Goal: Information Seeking & Learning: Compare options

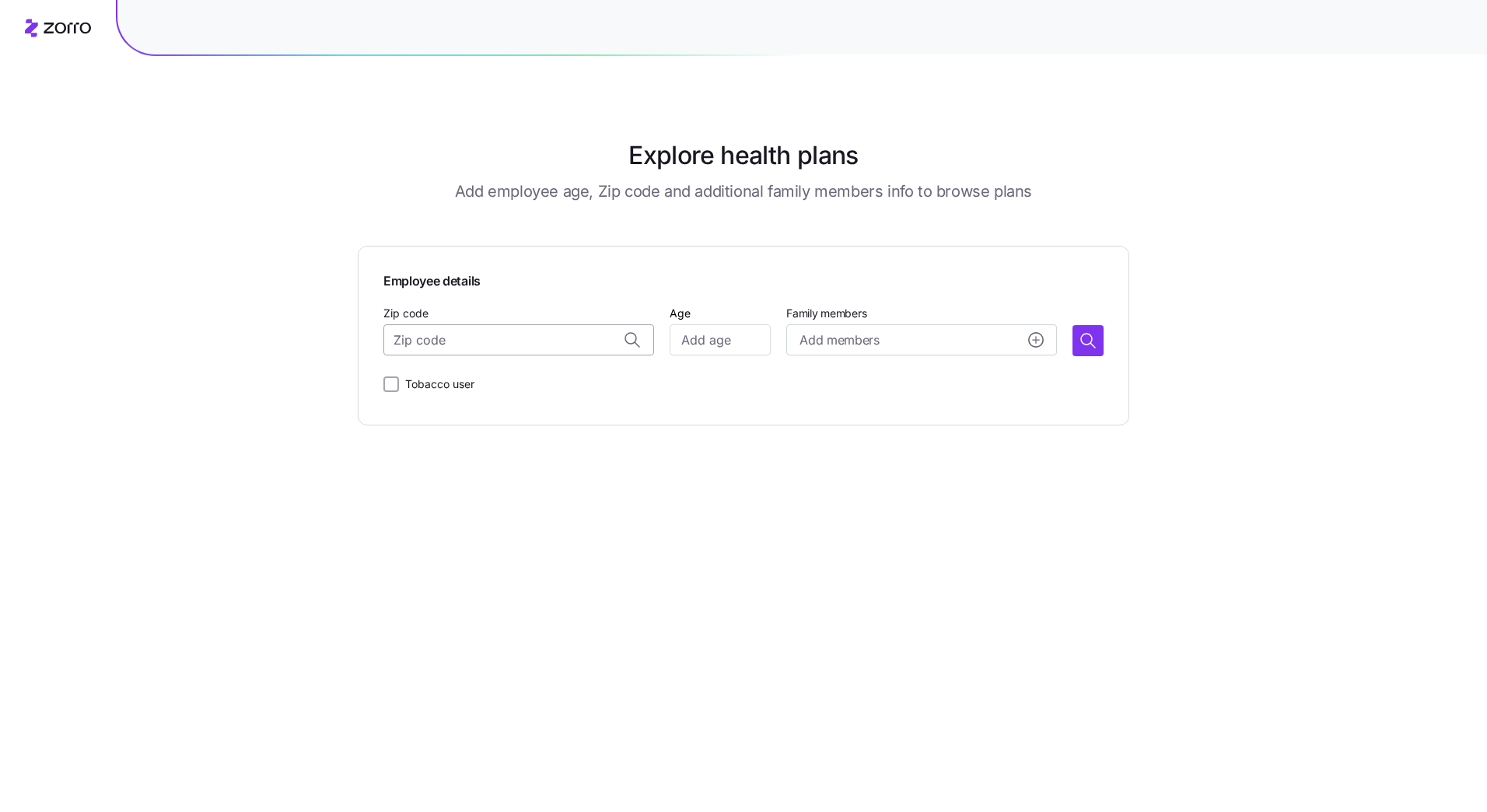
click at [544, 344] on input "Zip code" at bounding box center [519, 339] width 271 height 31
click at [515, 379] on span "54729, [GEOGRAPHIC_DATA], [GEOGRAPHIC_DATA]" at bounding box center [534, 381] width 218 height 19
type input "54729, [GEOGRAPHIC_DATA], [GEOGRAPHIC_DATA]"
click at [705, 342] on input "Age" at bounding box center [720, 339] width 101 height 31
type input "44"
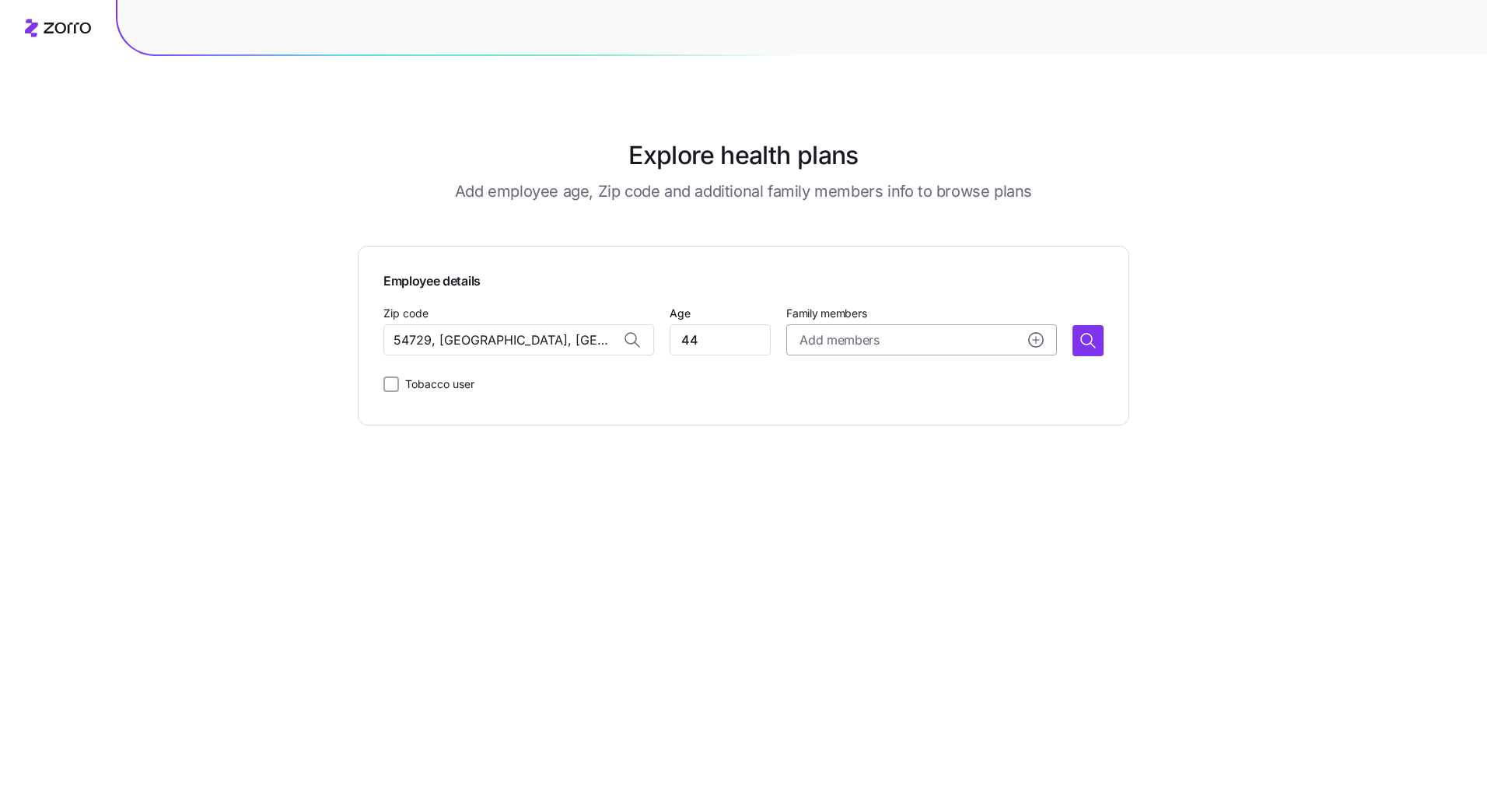
click at [1034, 337] on circle "add icon" at bounding box center [1036, 339] width 14 height 14
click at [848, 437] on input "Age" at bounding box center [844, 439] width 78 height 31
type input "44"
click at [859, 538] on input "Age" at bounding box center [844, 537] width 78 height 31
type input "13"
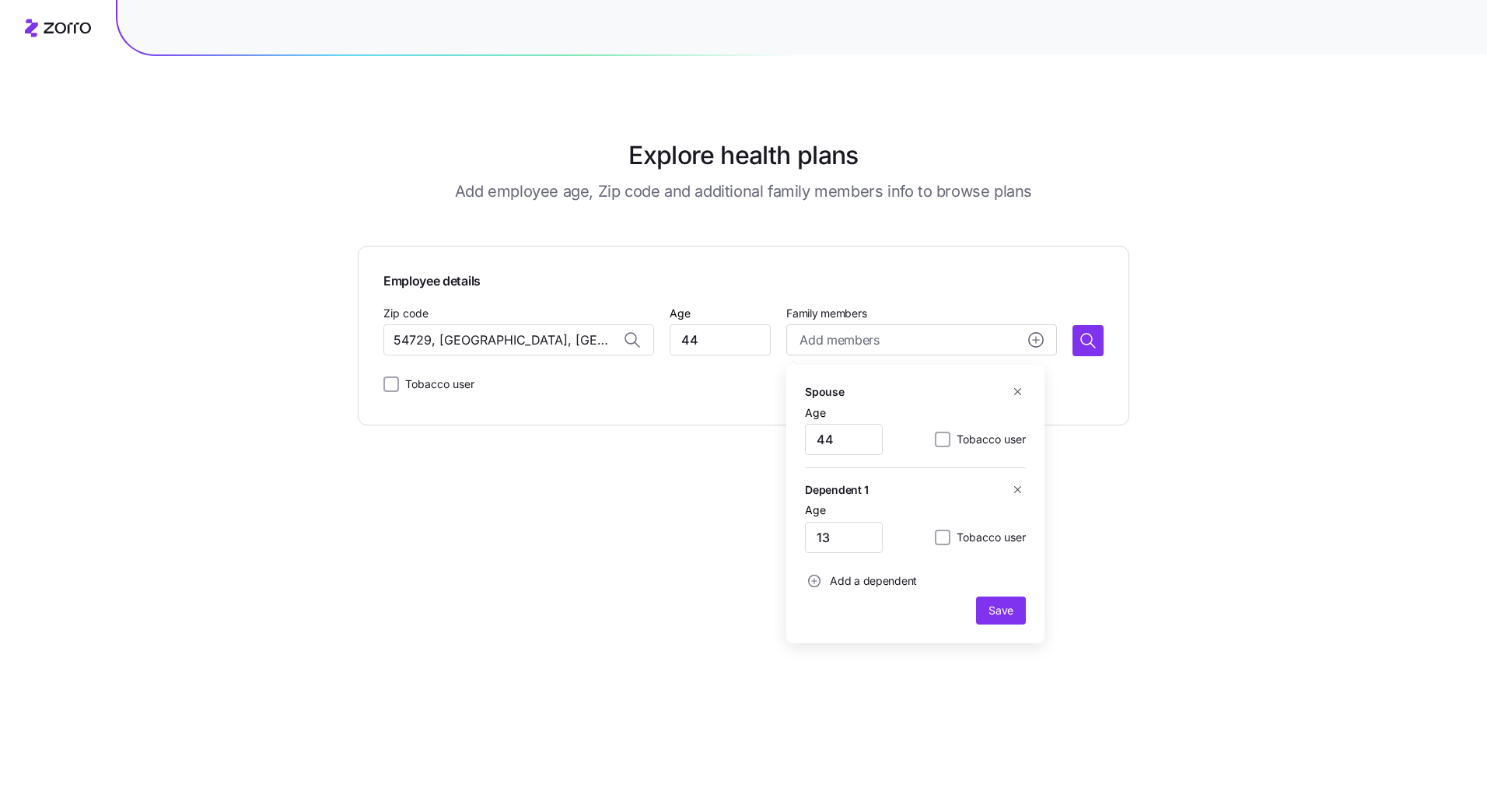
click at [847, 583] on span "Add a dependent" at bounding box center [873, 581] width 87 height 16
click at [836, 617] on input "Age" at bounding box center [844, 622] width 78 height 31
type input "11"
click at [1006, 697] on span "Save" at bounding box center [1001, 696] width 25 height 16
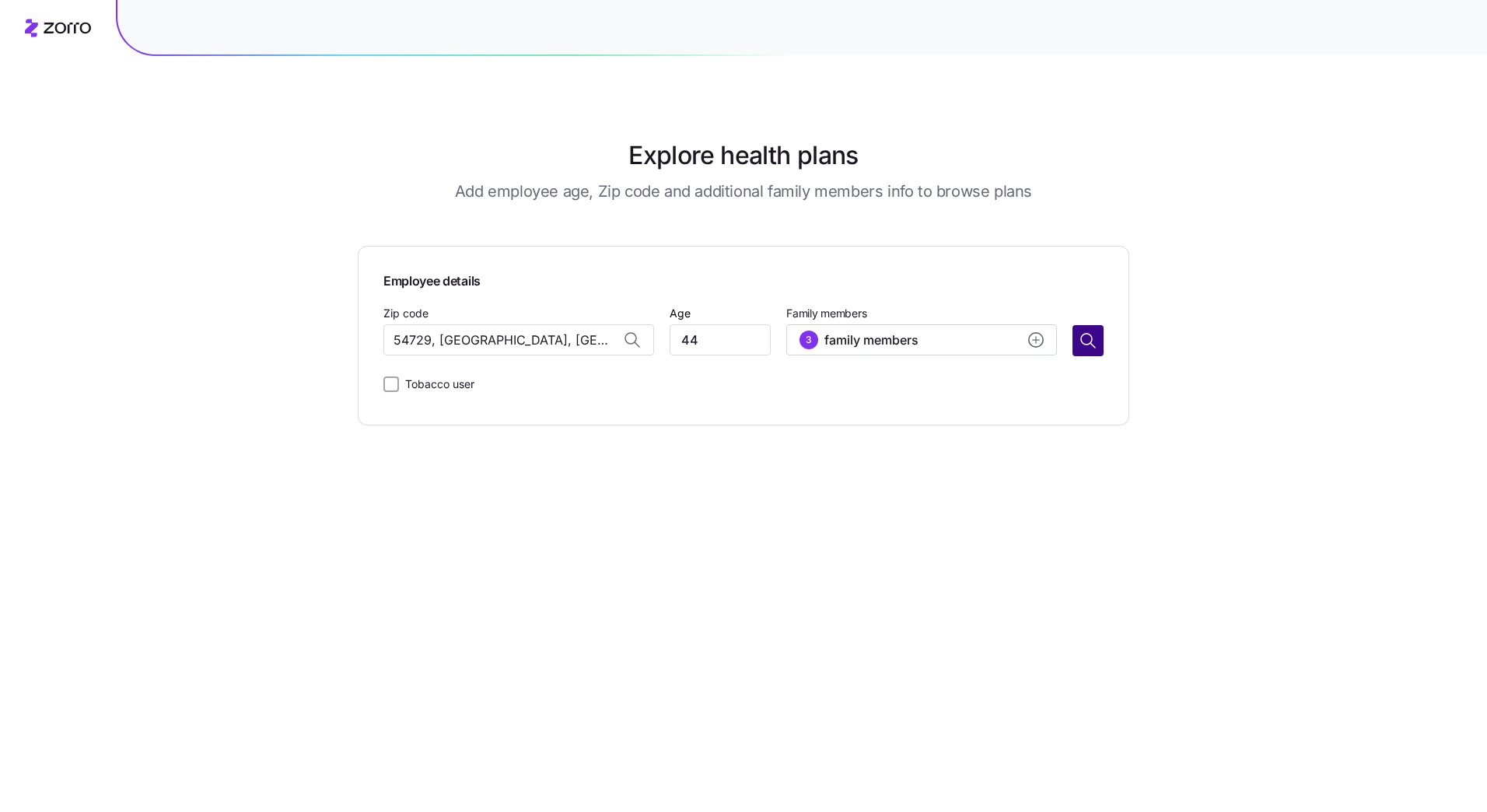
click at [1090, 343] on icon "button" at bounding box center [1087, 340] width 19 height 19
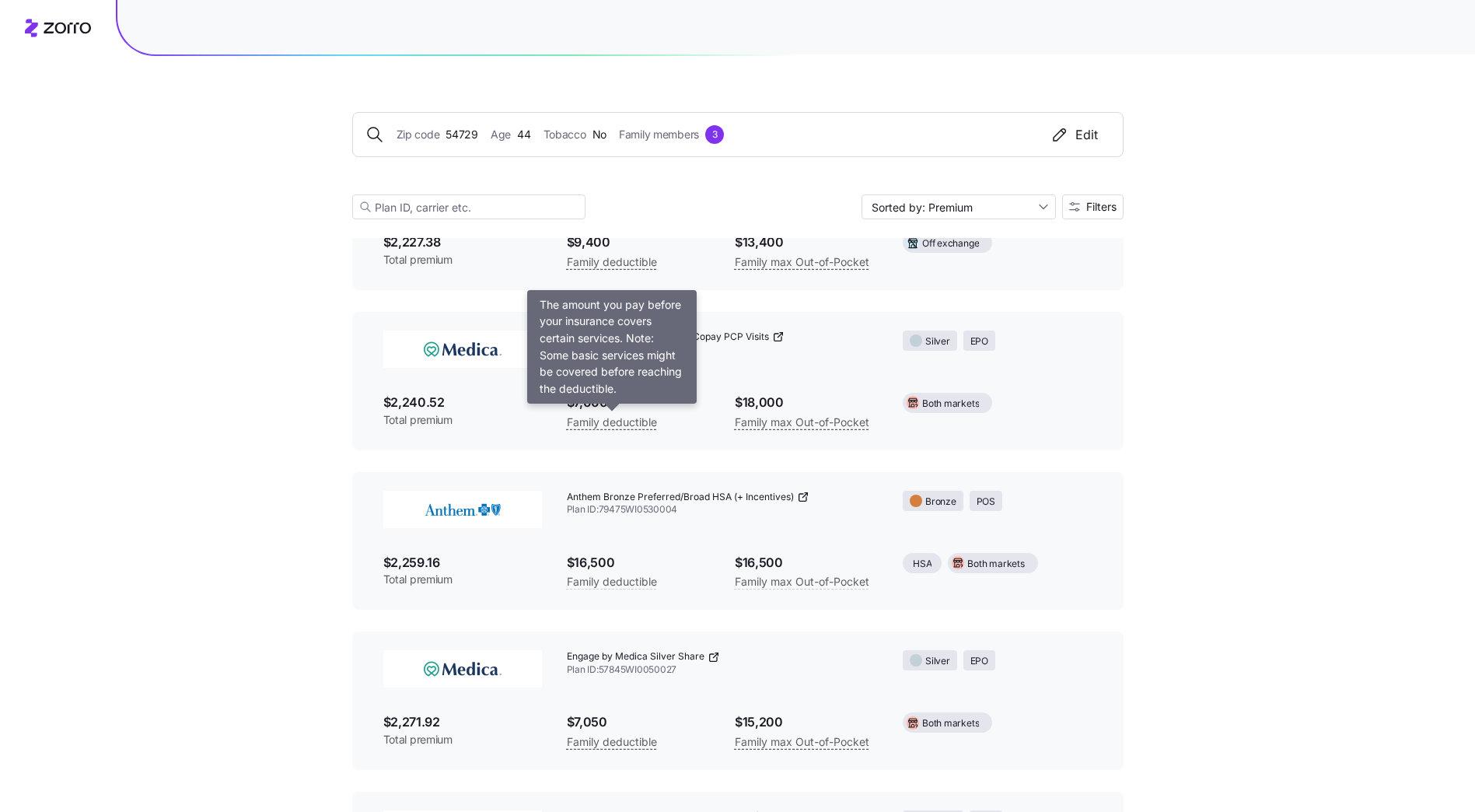
scroll to position [1789, 0]
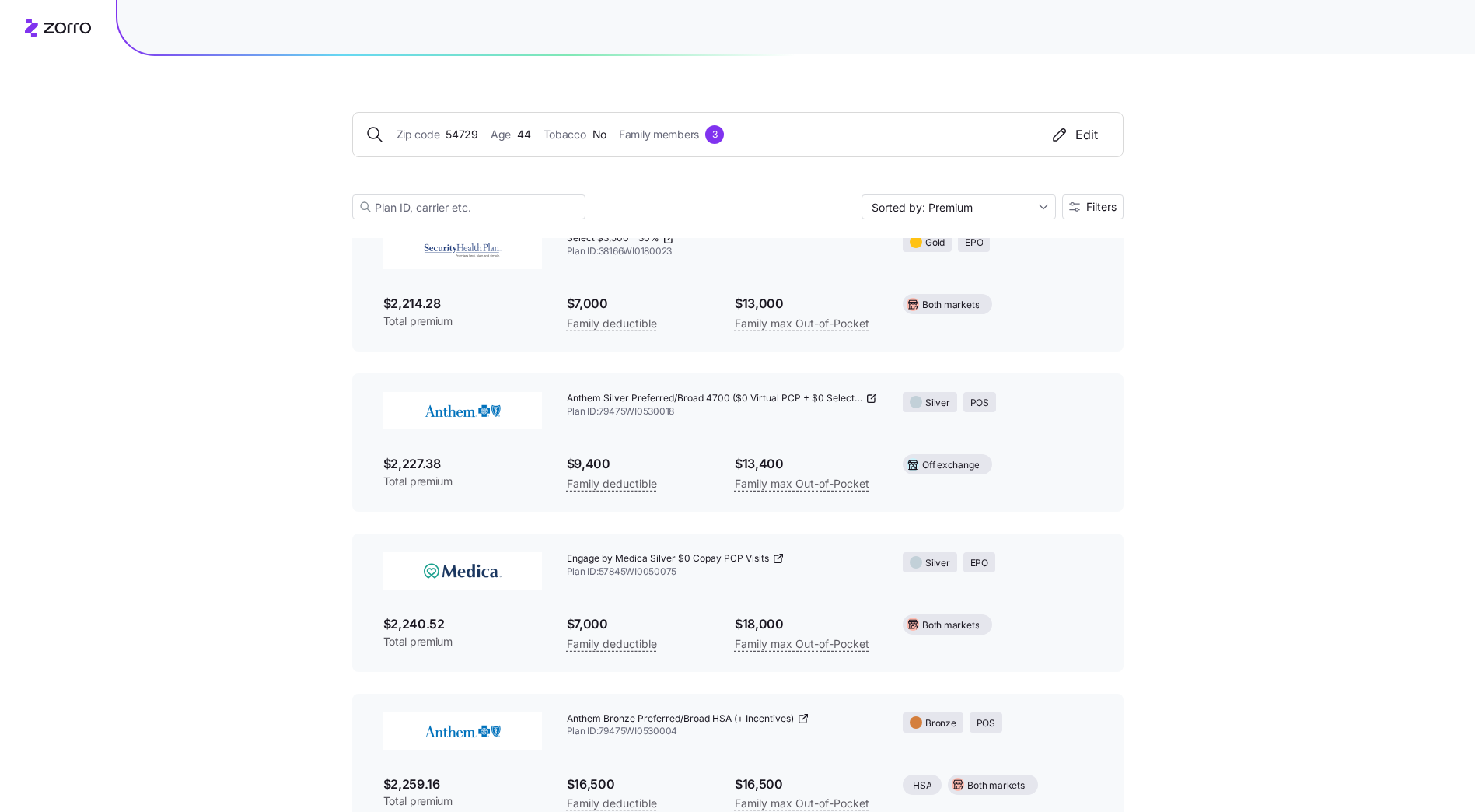
scroll to position [1478, 0]
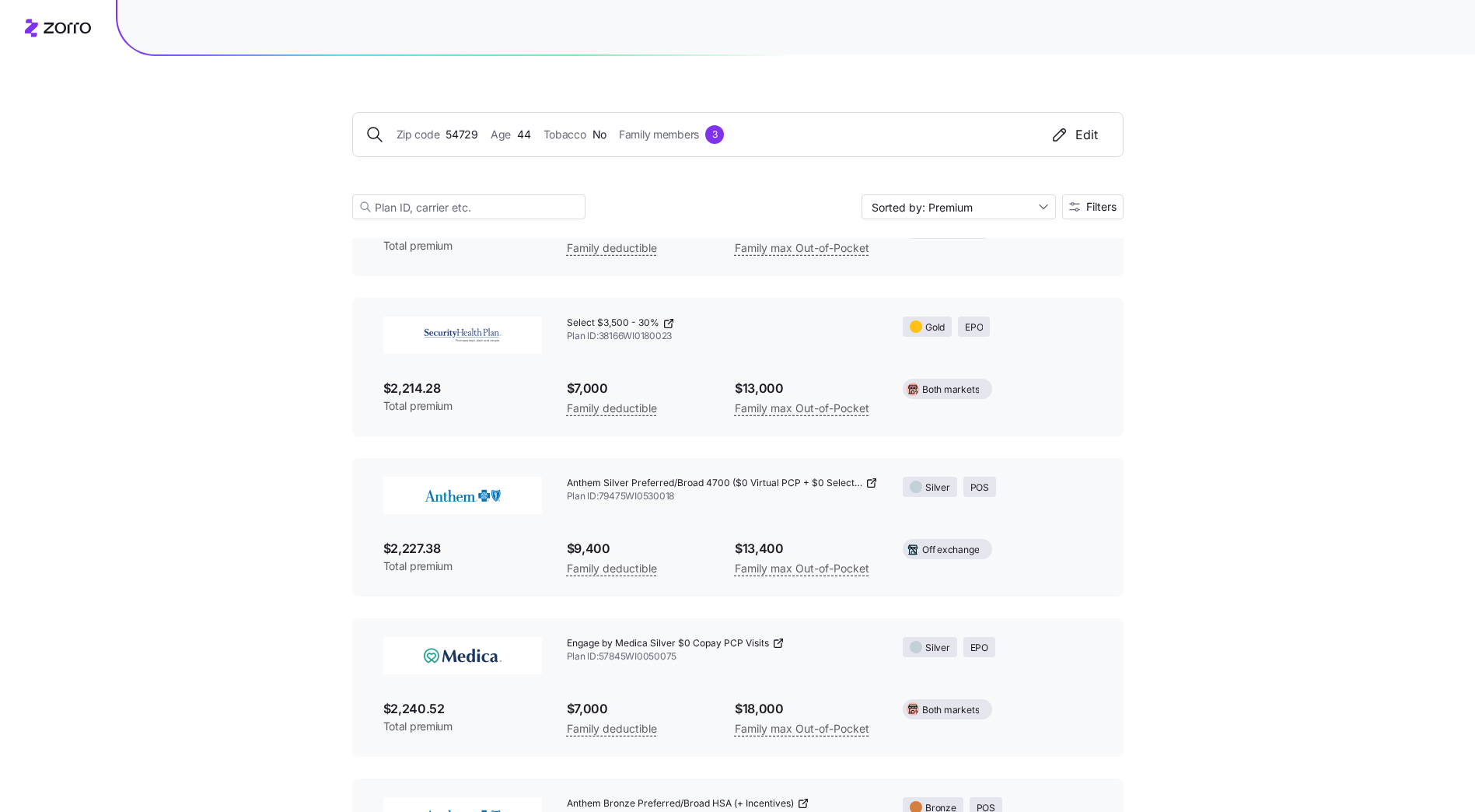
click at [665, 326] on icon at bounding box center [668, 324] width 12 height 12
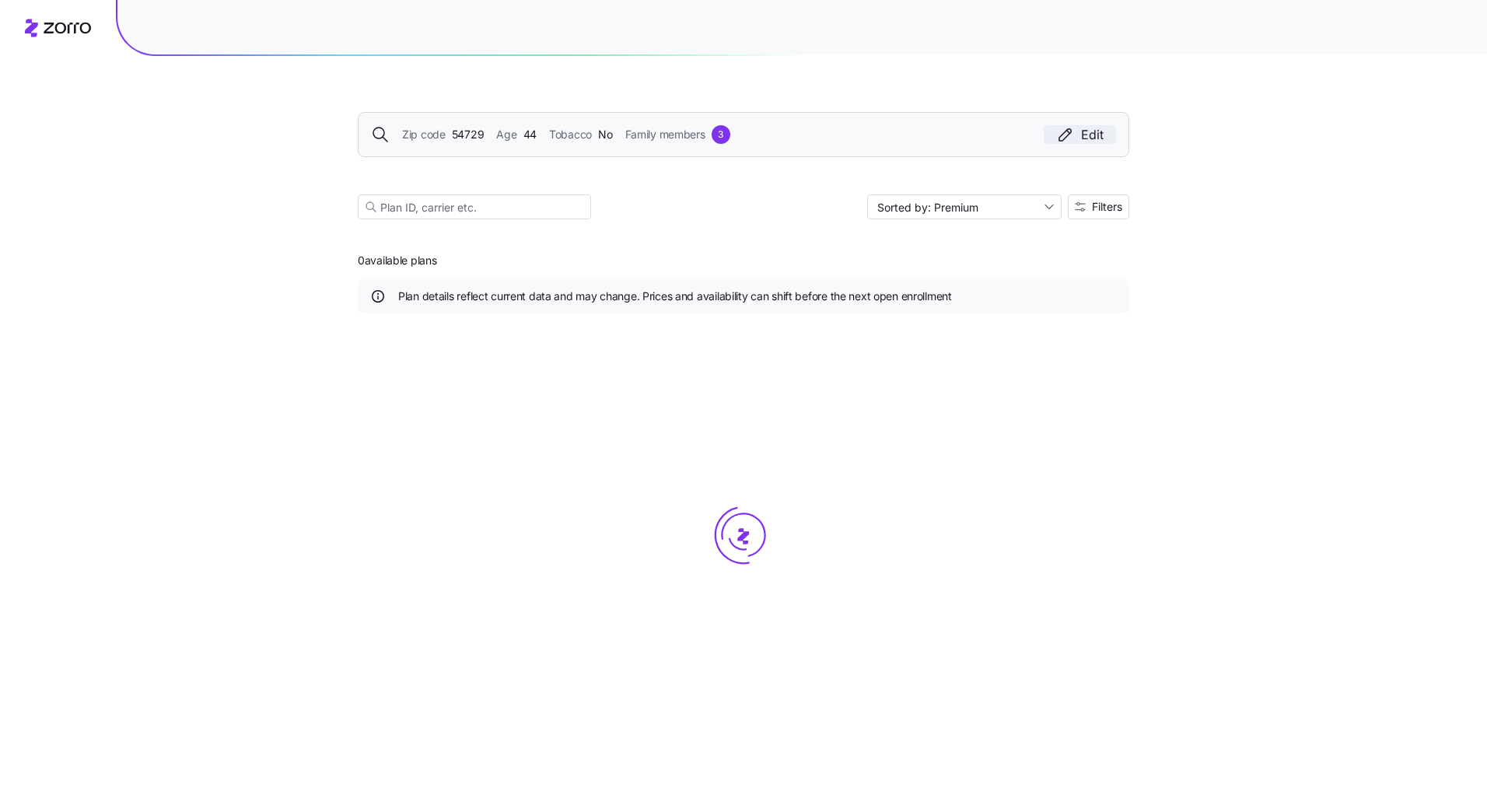
click at [1090, 129] on div "Edit" at bounding box center [1080, 134] width 48 height 19
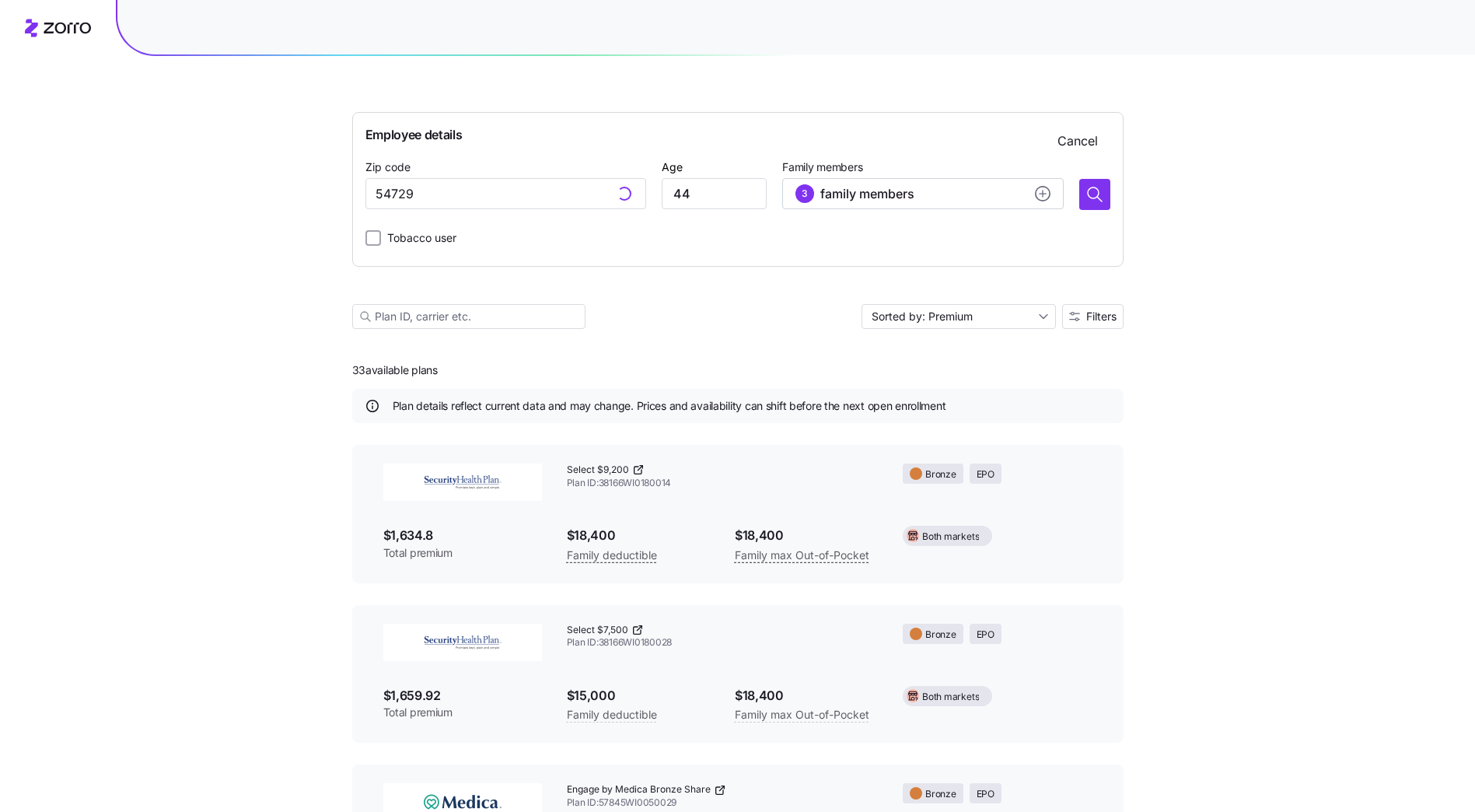
type input "54729, [GEOGRAPHIC_DATA], [GEOGRAPHIC_DATA]"
click at [1040, 194] on icon "add icon" at bounding box center [1043, 194] width 16 height 16
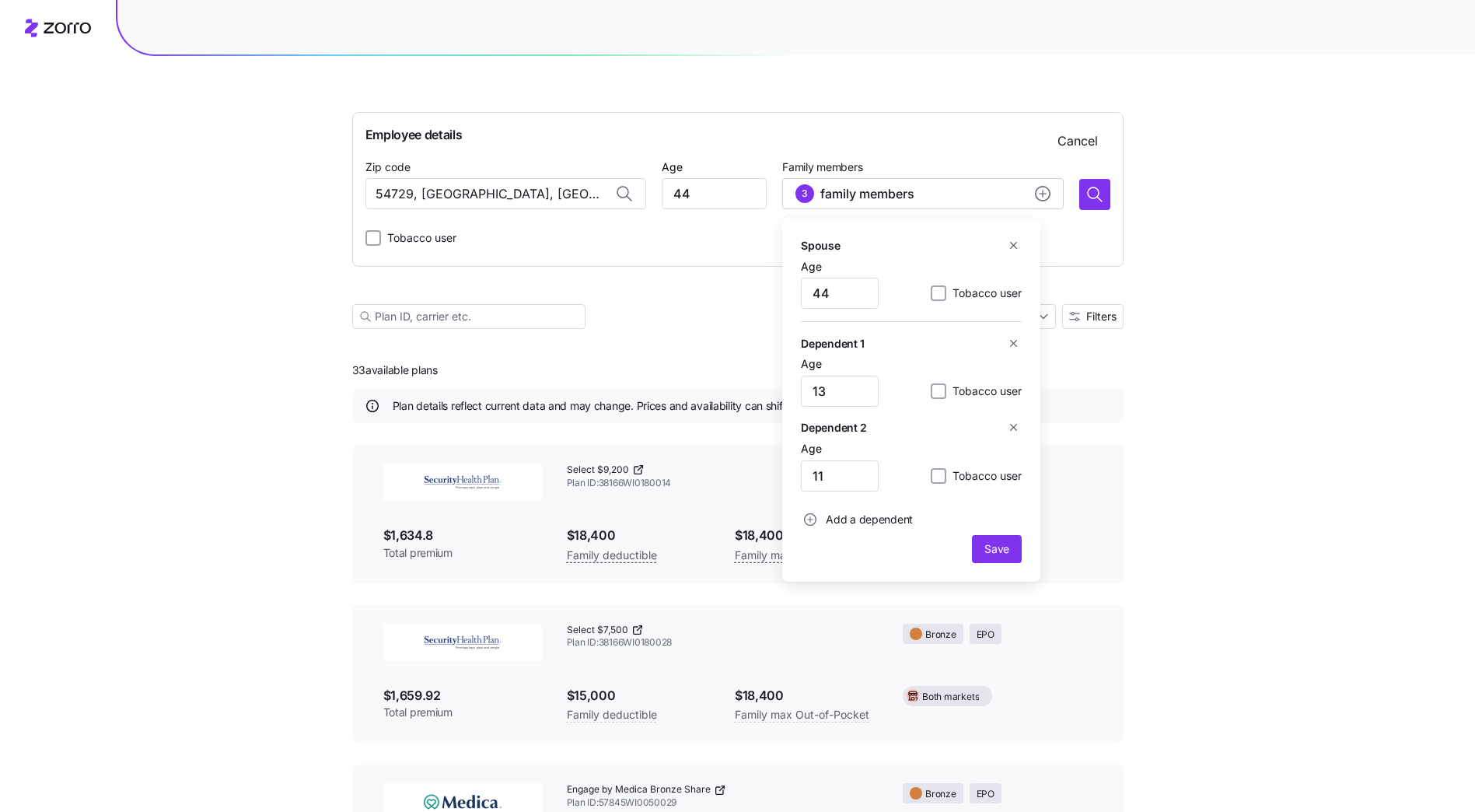
click at [1011, 431] on icon "button" at bounding box center [1013, 427] width 11 height 11
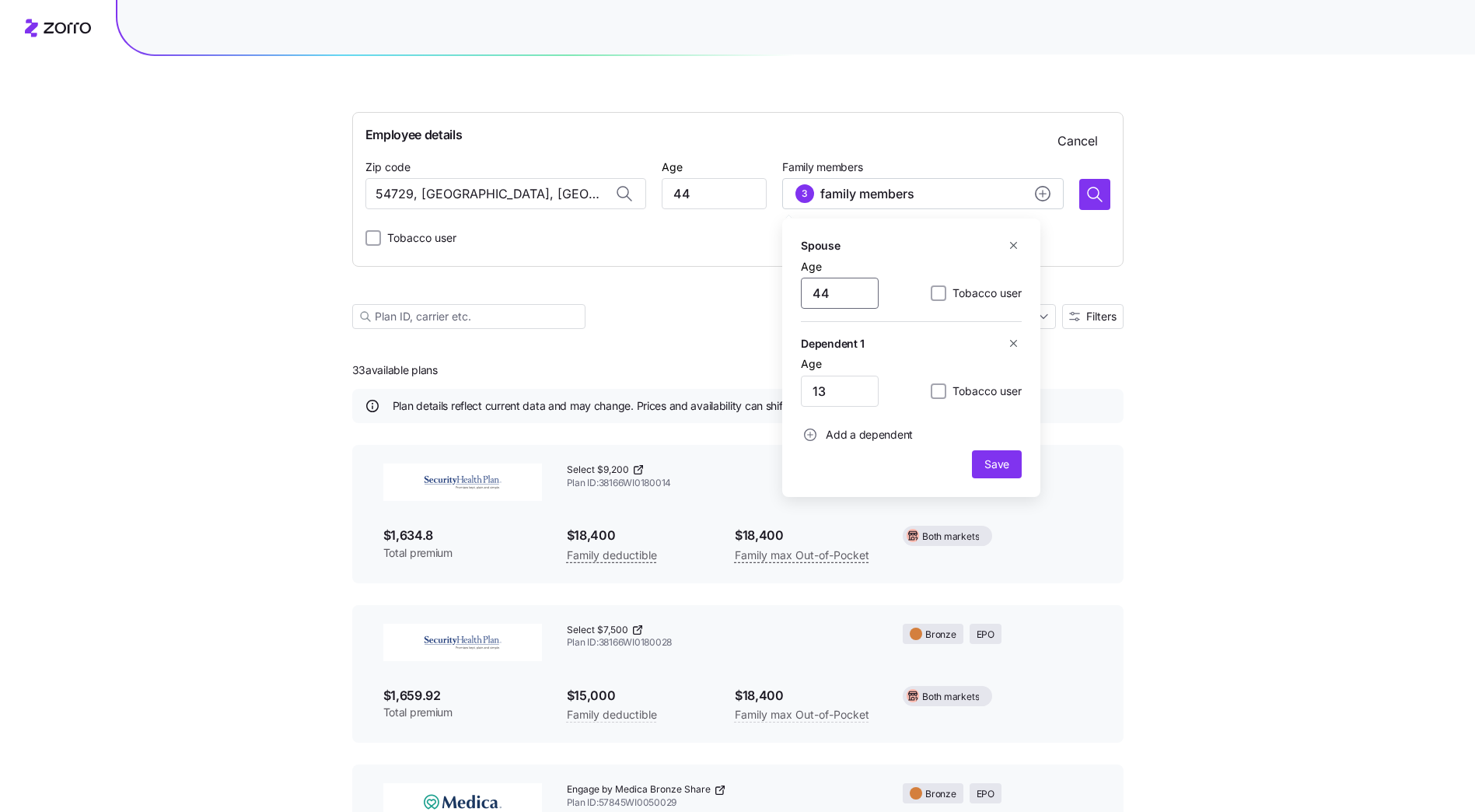
drag, startPoint x: 845, startPoint y: 293, endPoint x: 792, endPoint y: 299, distance: 53.3
click at [792, 299] on div "Spouse Age 44 Tobacco user Dependent 1 Age 13 Tobacco user Add a dependent Save" at bounding box center [911, 358] width 258 height 279
type input "59"
drag, startPoint x: 850, startPoint y: 394, endPoint x: 593, endPoint y: 386, distance: 257.1
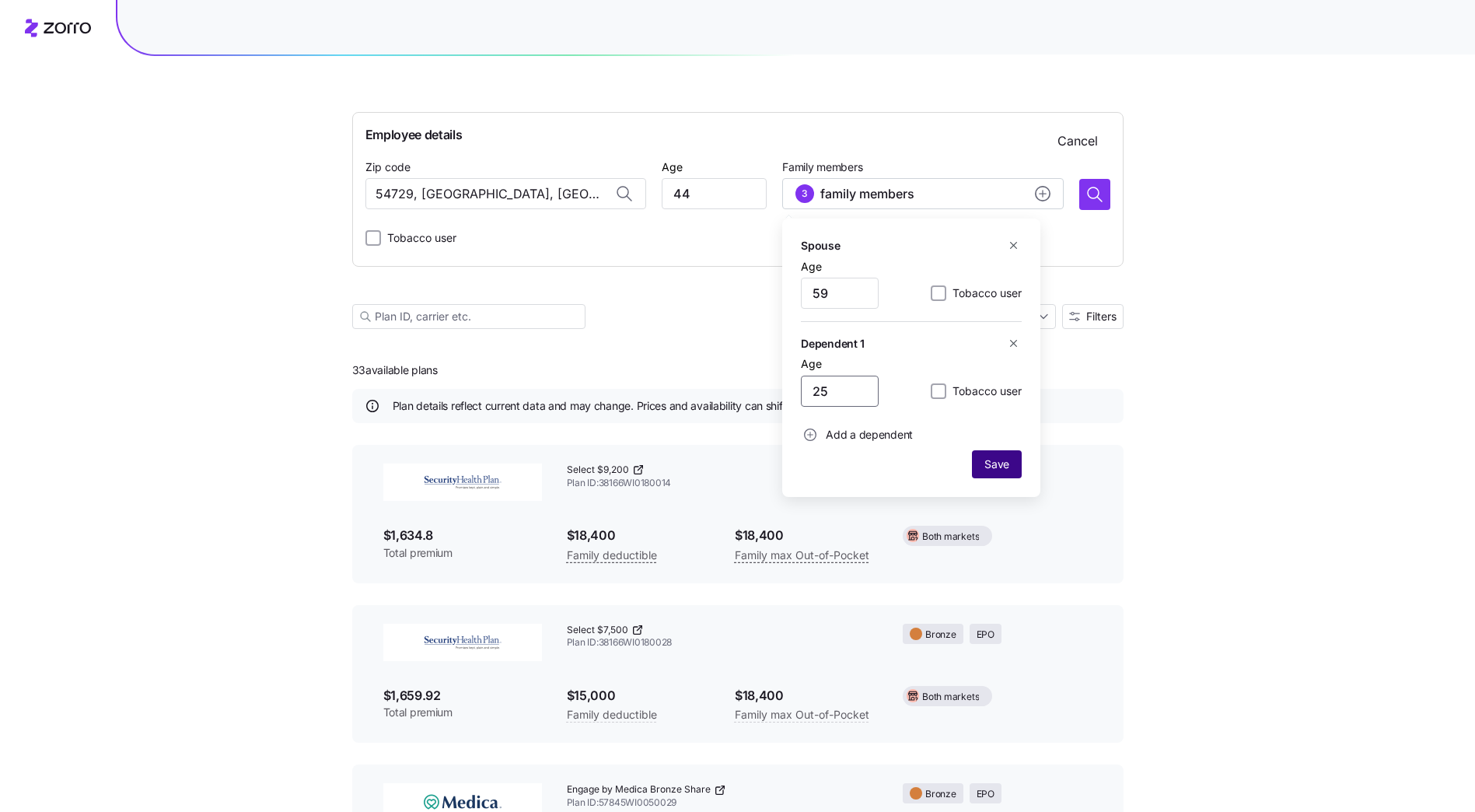
type input "25"
click at [985, 461] on span "Save" at bounding box center [997, 465] width 25 height 16
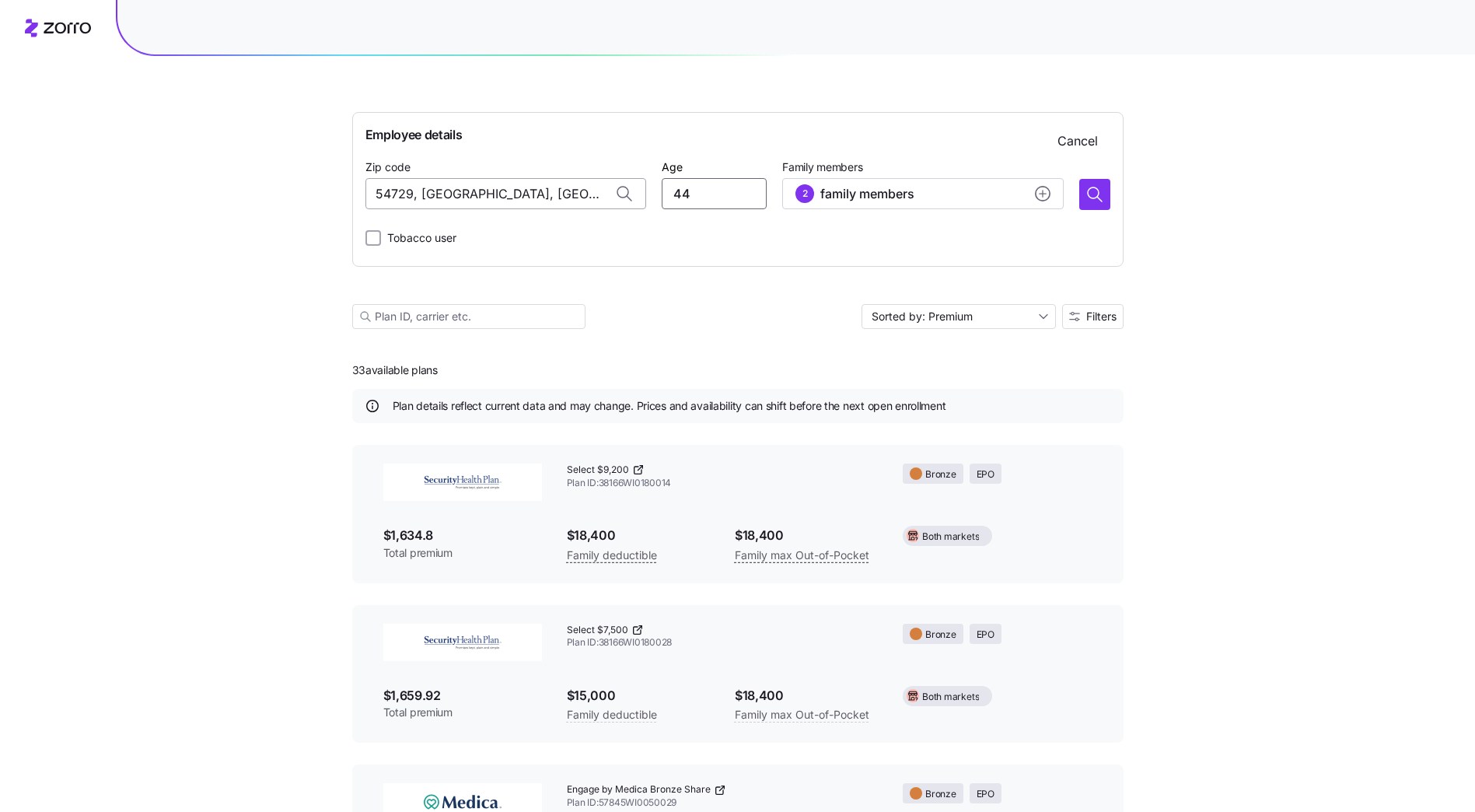
drag, startPoint x: 683, startPoint y: 197, endPoint x: 592, endPoint y: 190, distance: 91.3
click at [598, 193] on div "Zip code 54729, Chippewa County, WI Age 44 Family members 2 family members" at bounding box center [738, 183] width 745 height 53
type input "54"
drag, startPoint x: 429, startPoint y: 190, endPoint x: 477, endPoint y: 197, distance: 48.5
click at [431, 190] on input "54729, [GEOGRAPHIC_DATA], [GEOGRAPHIC_DATA]" at bounding box center [506, 193] width 280 height 31
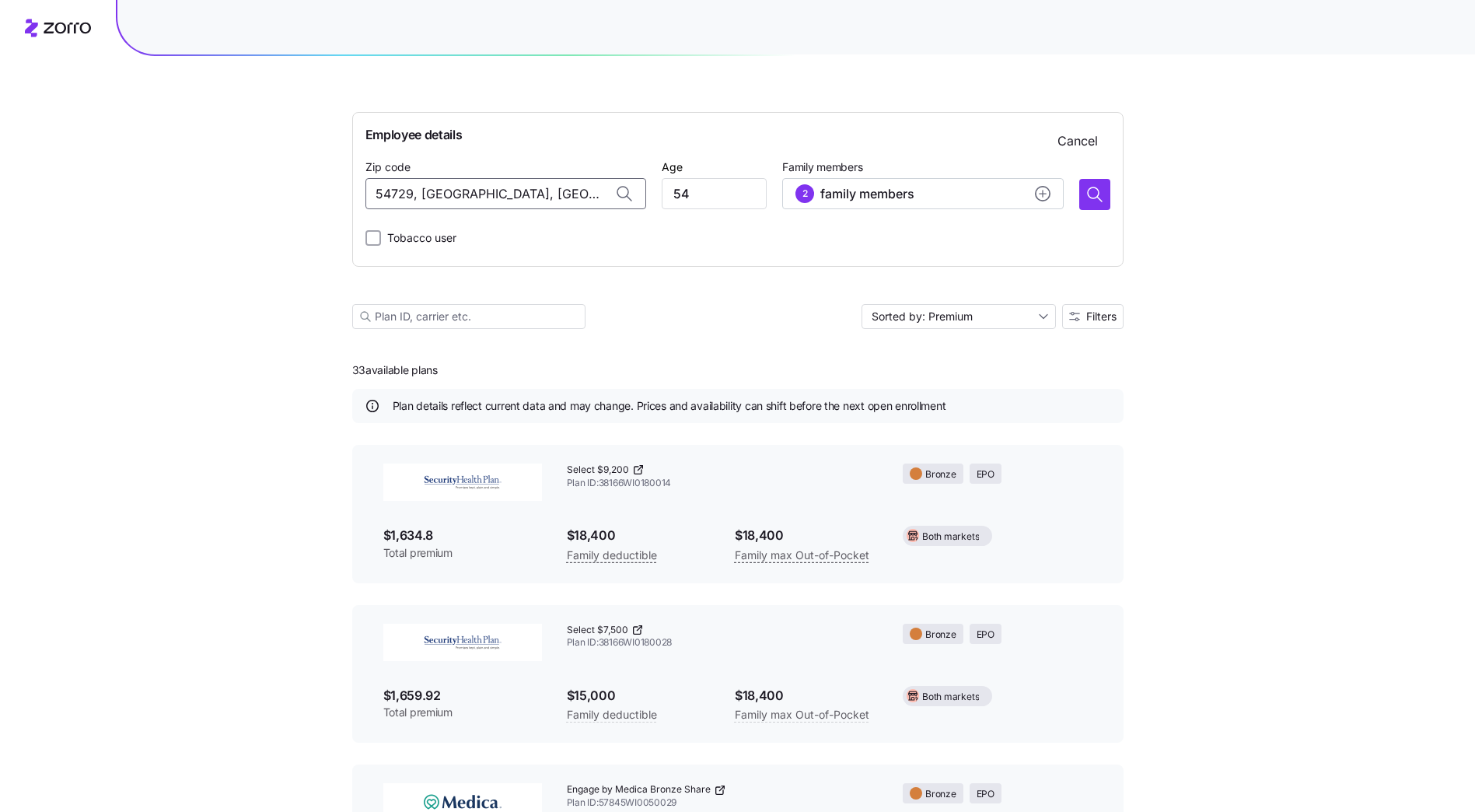
drag, startPoint x: 562, startPoint y: 197, endPoint x: -14, endPoint y: 189, distance: 576.1
click at [538, 294] on span "54703, Eau Claire County, WI" at bounding box center [520, 298] width 218 height 19
type input "54703, Eau Claire County, WI"
click at [1102, 191] on icon "button" at bounding box center [1094, 194] width 19 height 19
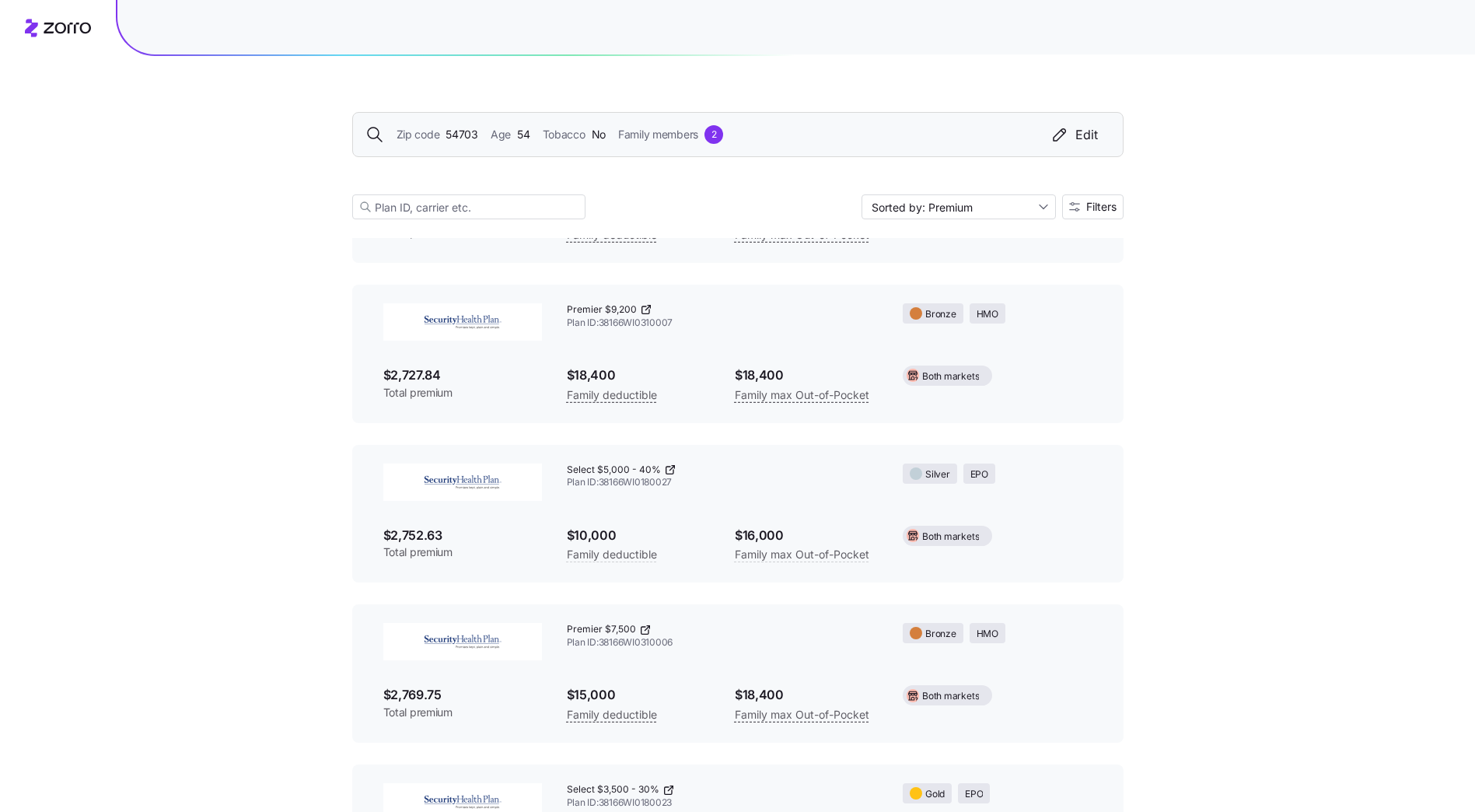
scroll to position [1322, 0]
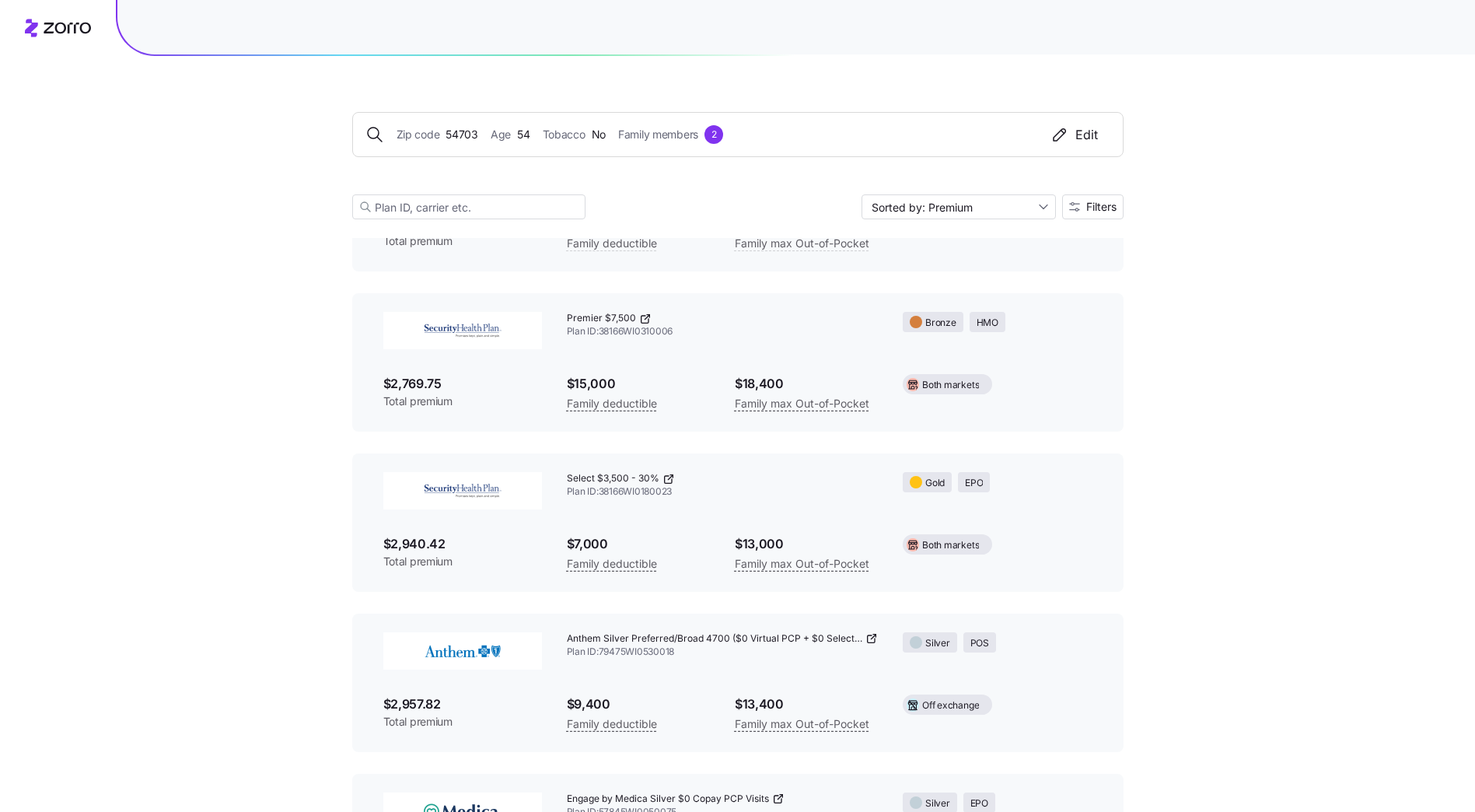
click at [716, 130] on div "2" at bounding box center [713, 134] width 19 height 19
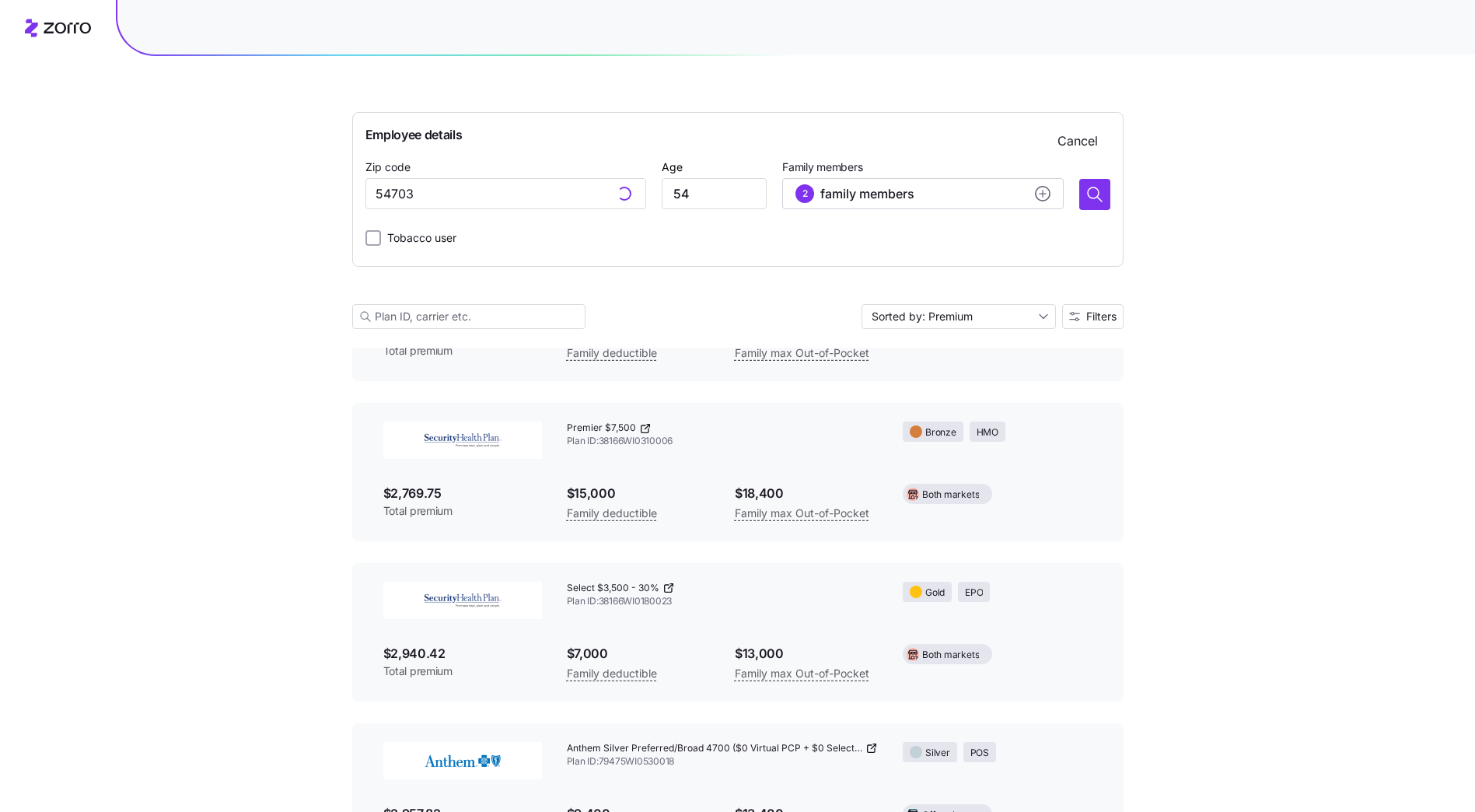
scroll to position [1432, 0]
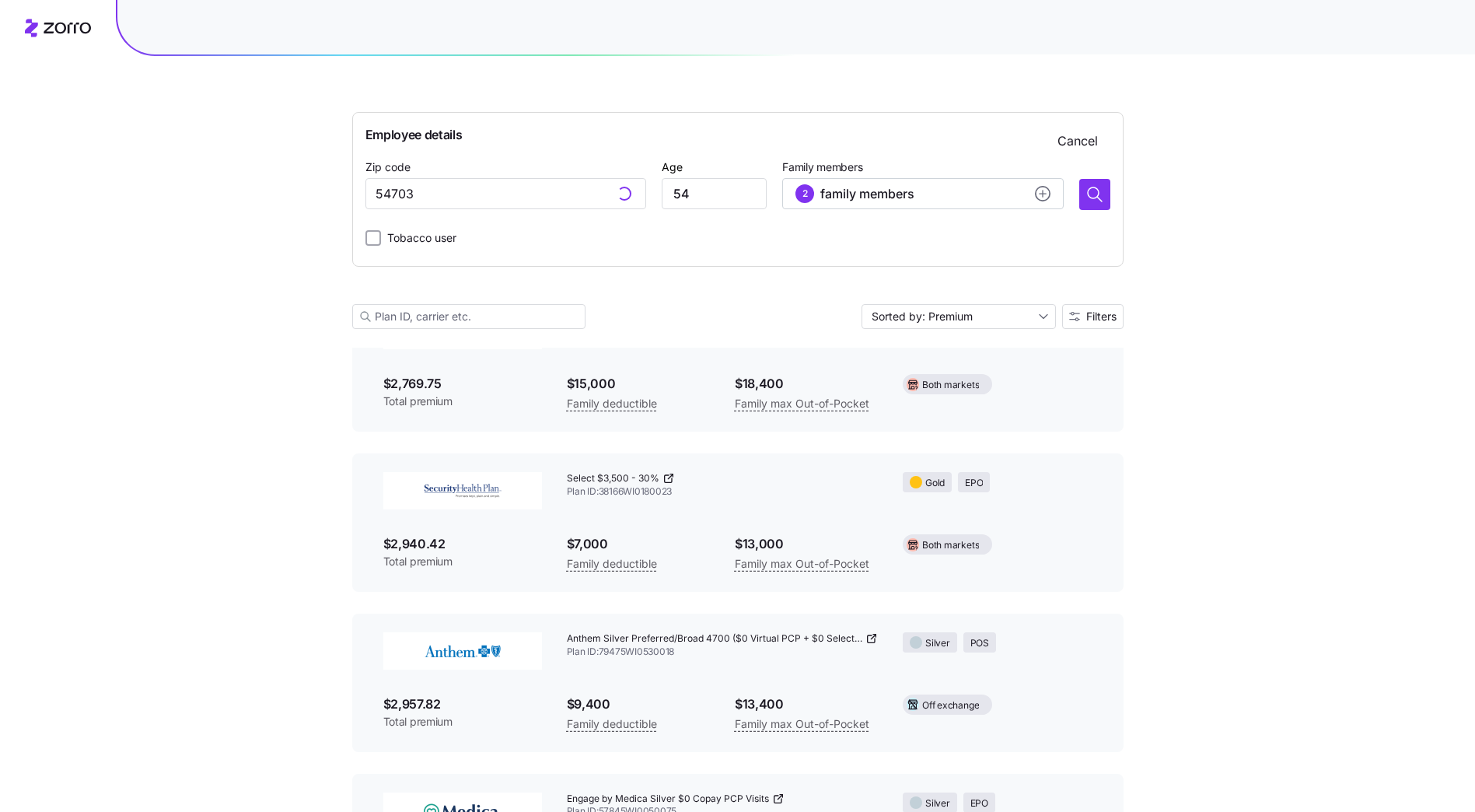
type input "54703, Eau Claire County, WI"
click at [1039, 194] on icon "add icon" at bounding box center [1043, 194] width 16 height 16
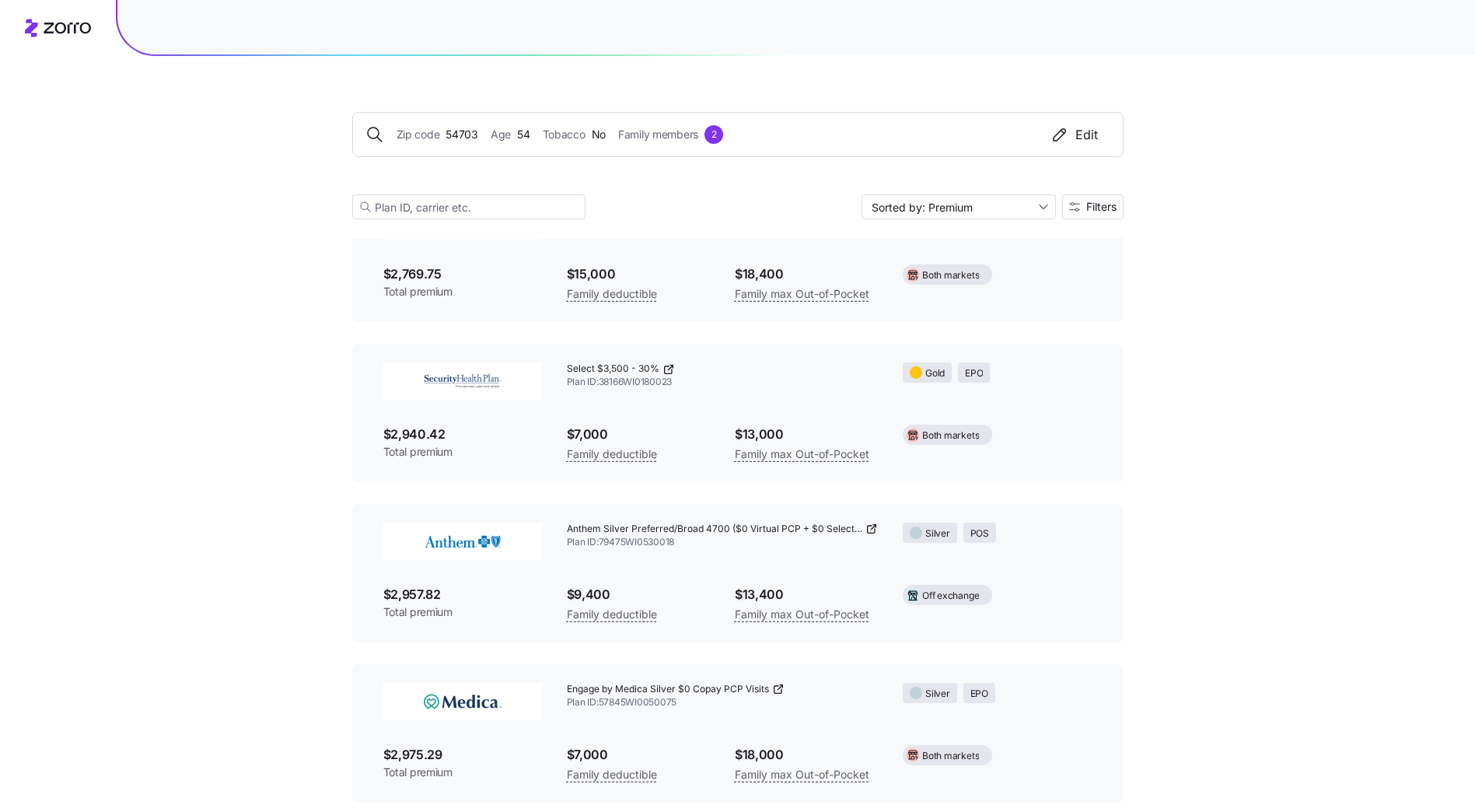
scroll to position [1322, 0]
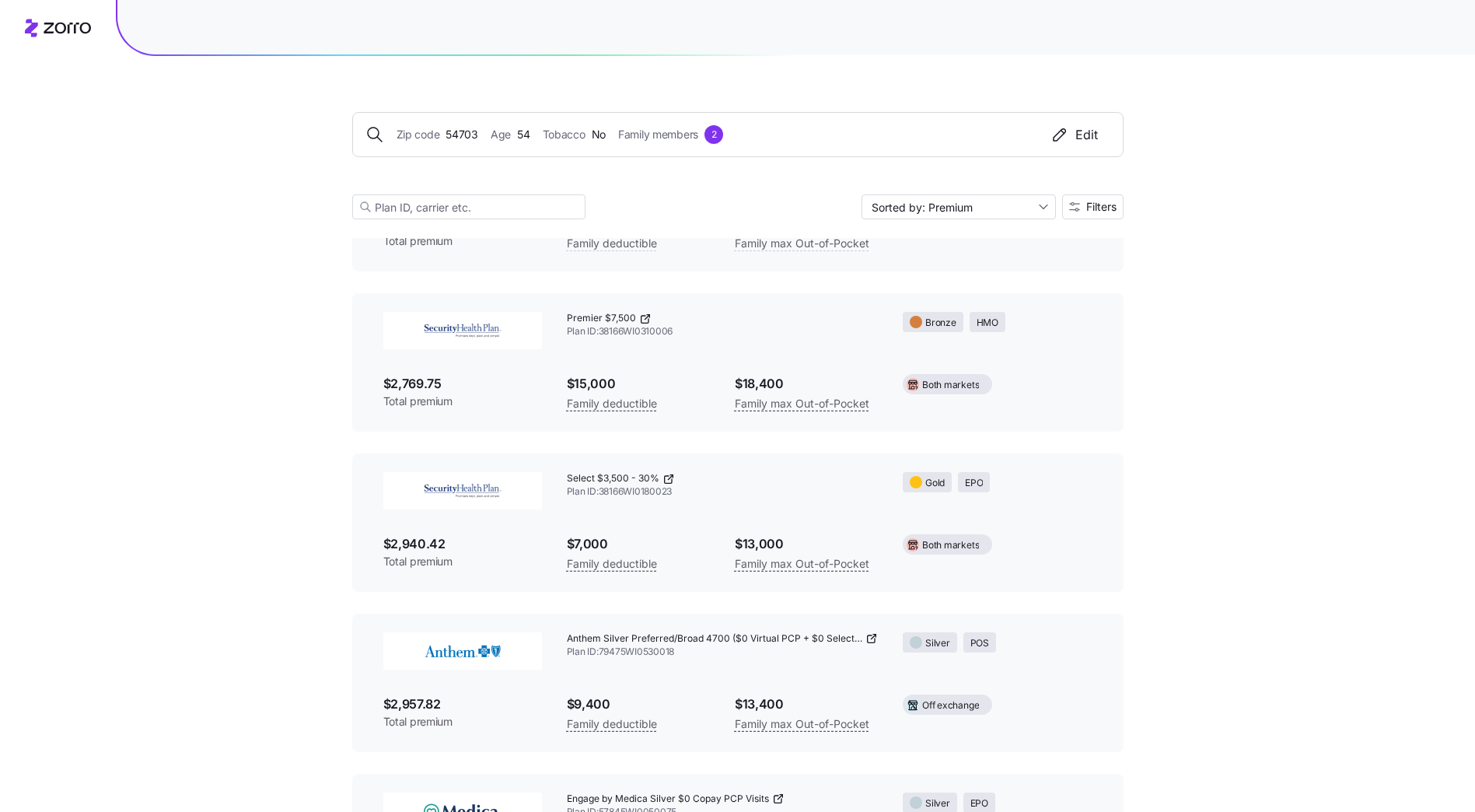
click at [456, 135] on span "54703" at bounding box center [461, 134] width 33 height 17
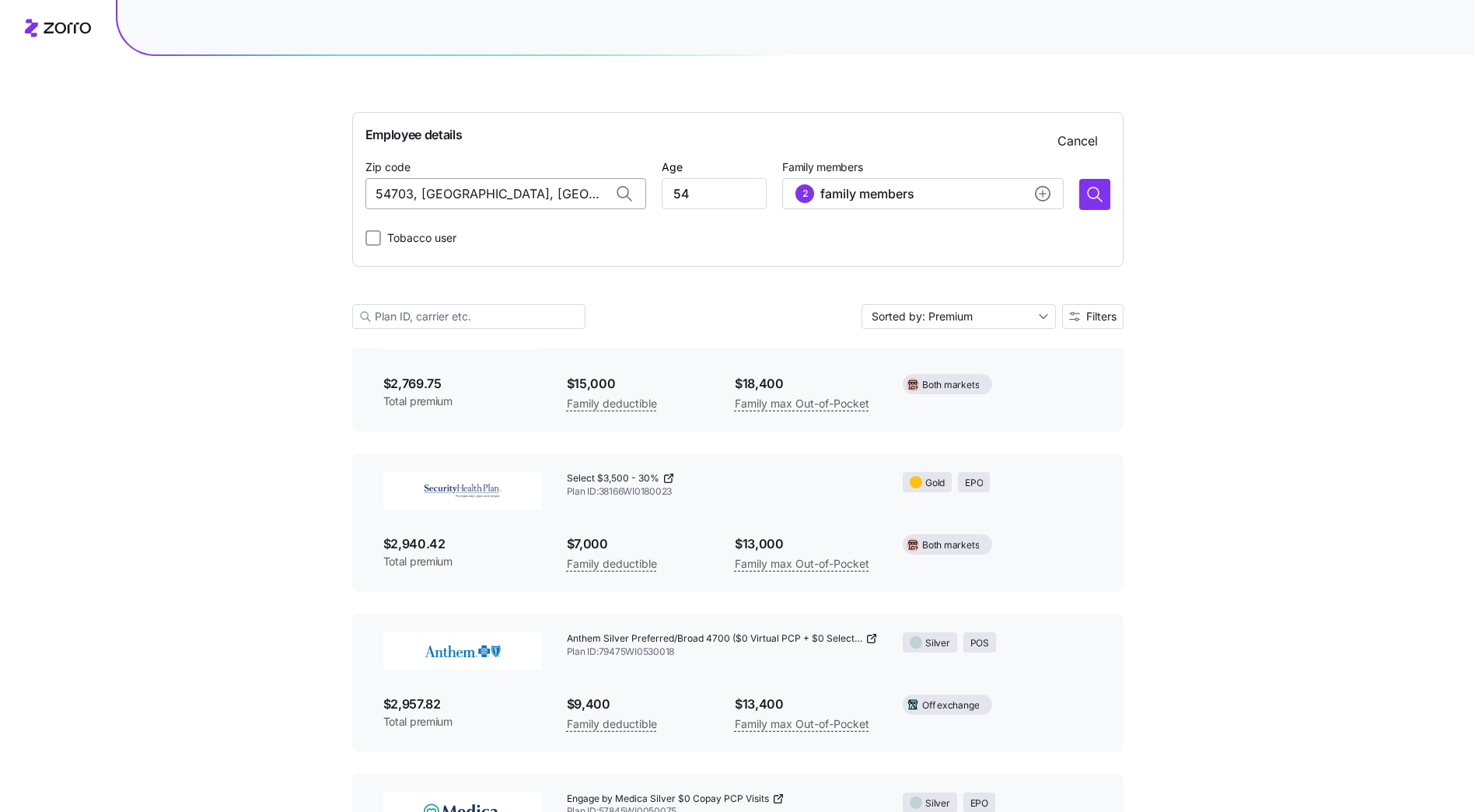
click at [497, 200] on input "54703, Eau Claire County, WI" at bounding box center [506, 193] width 280 height 31
drag, startPoint x: 544, startPoint y: 189, endPoint x: 313, endPoint y: 192, distance: 231.0
type input "54703, Eau Claire County, WI"
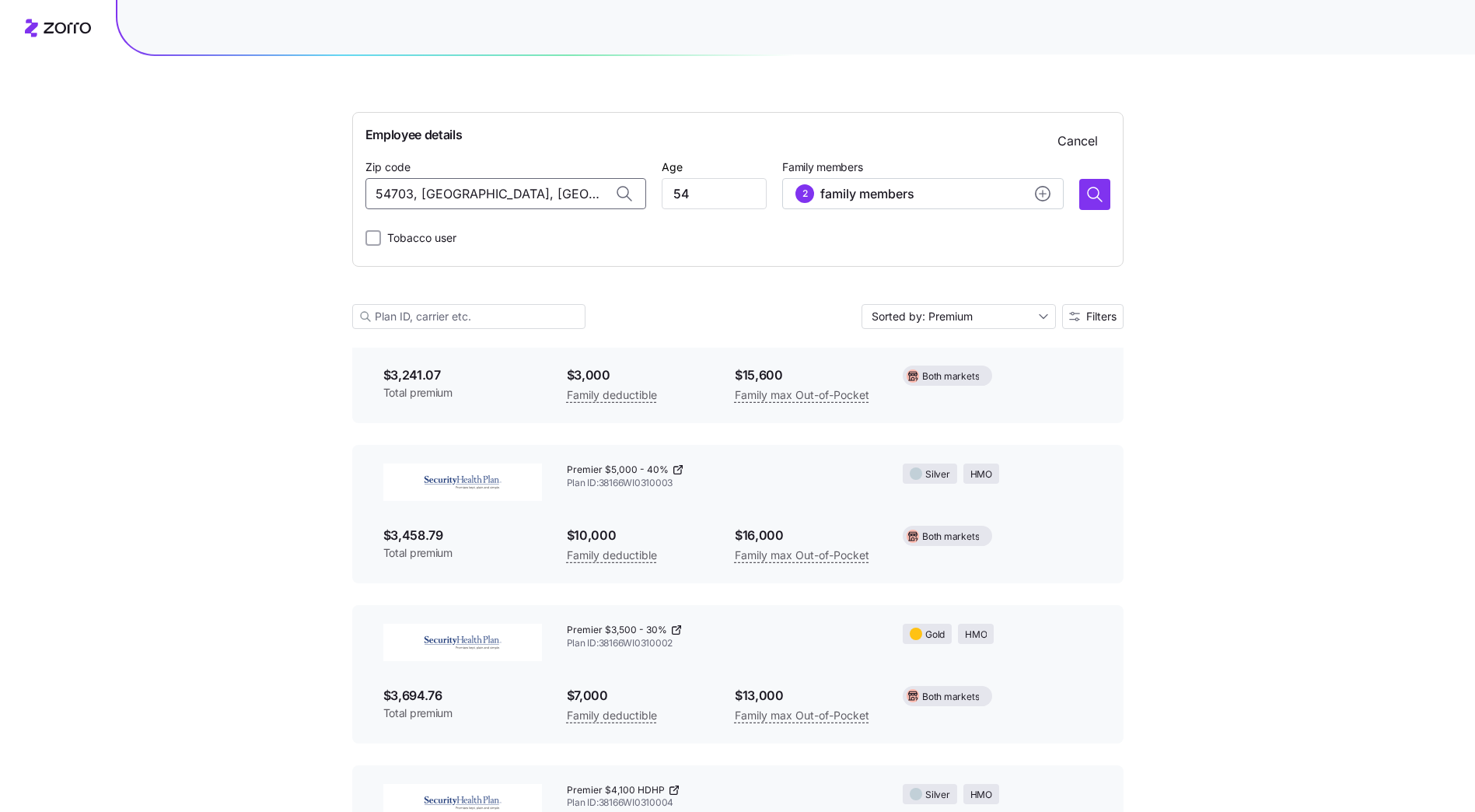
scroll to position [3842, 0]
click at [1092, 189] on icon "button" at bounding box center [1094, 194] width 19 height 19
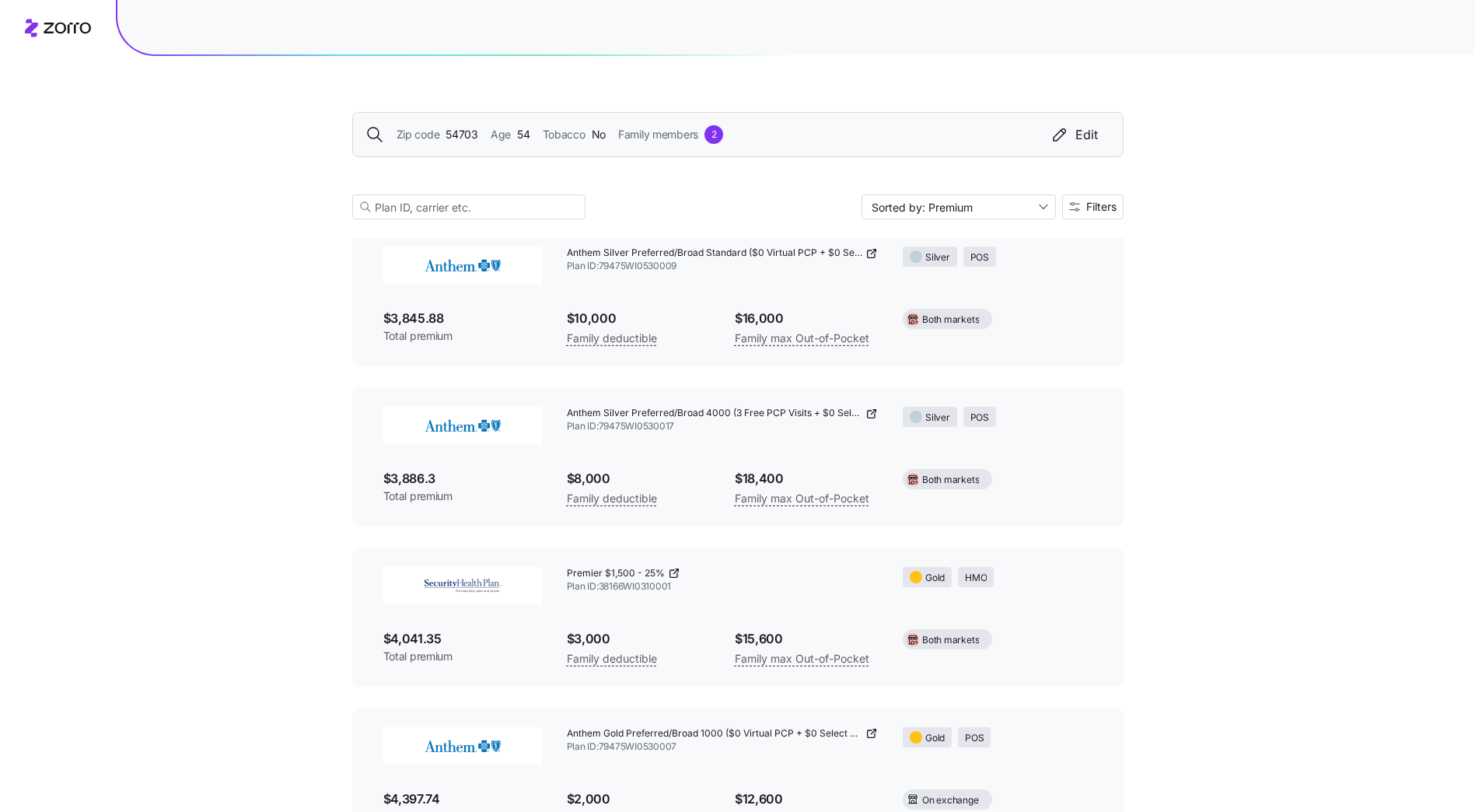
scroll to position [4666, 0]
